Goal: Information Seeking & Learning: Check status

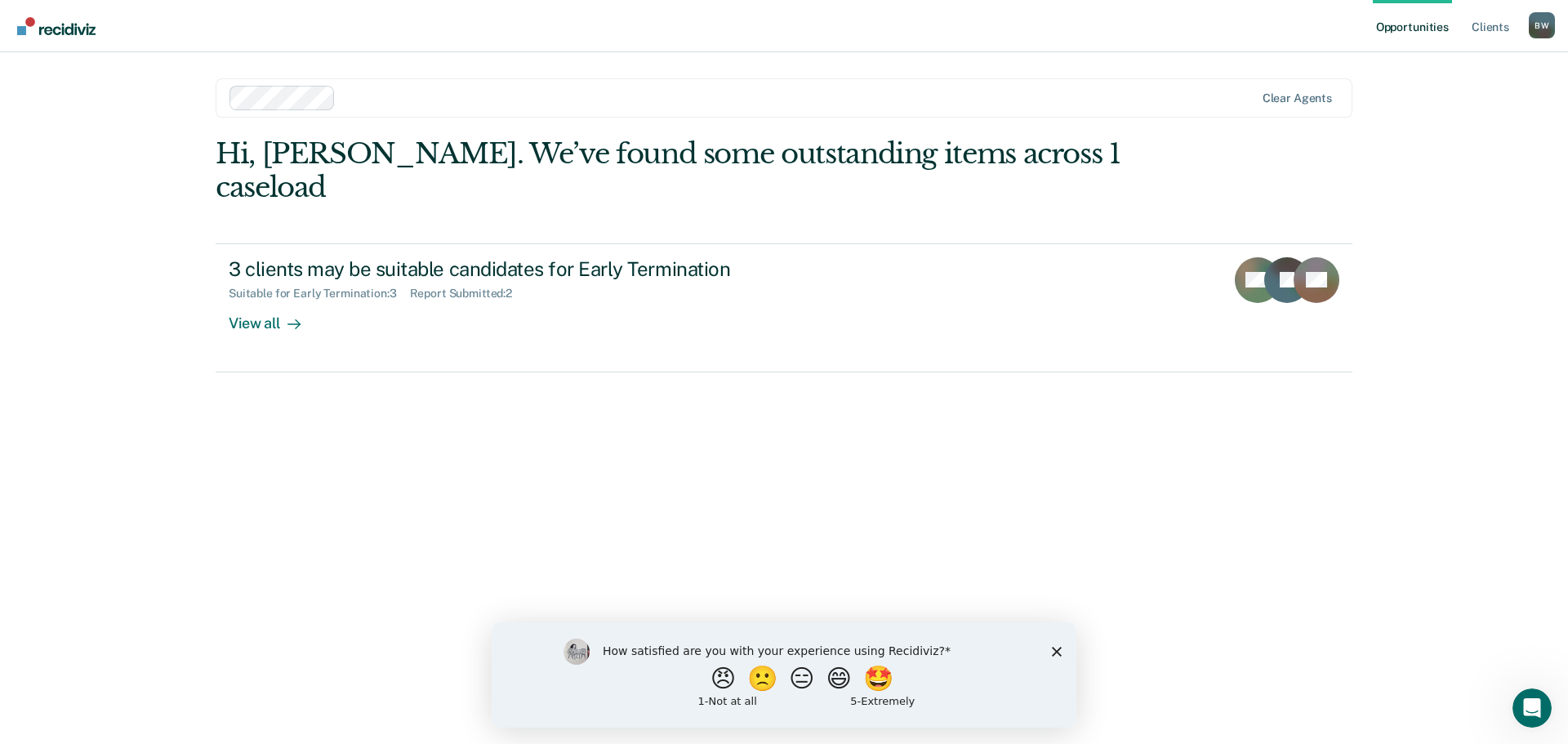
click at [1052, 654] on polygon "Close survey" at bounding box center [1057, 651] width 10 height 10
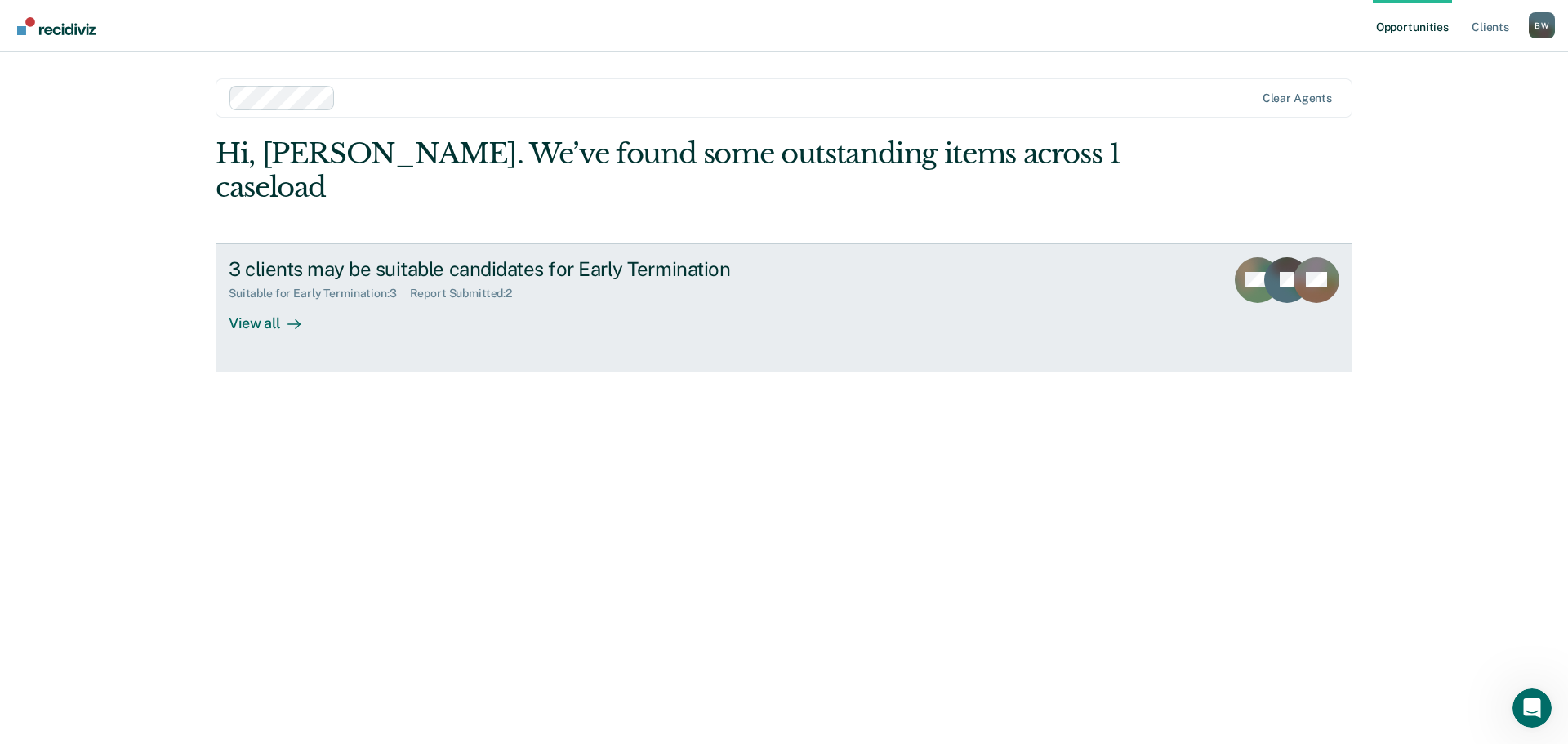
click at [239, 300] on div "View all" at bounding box center [274, 316] width 92 height 32
